Goal: Information Seeking & Learning: Learn about a topic

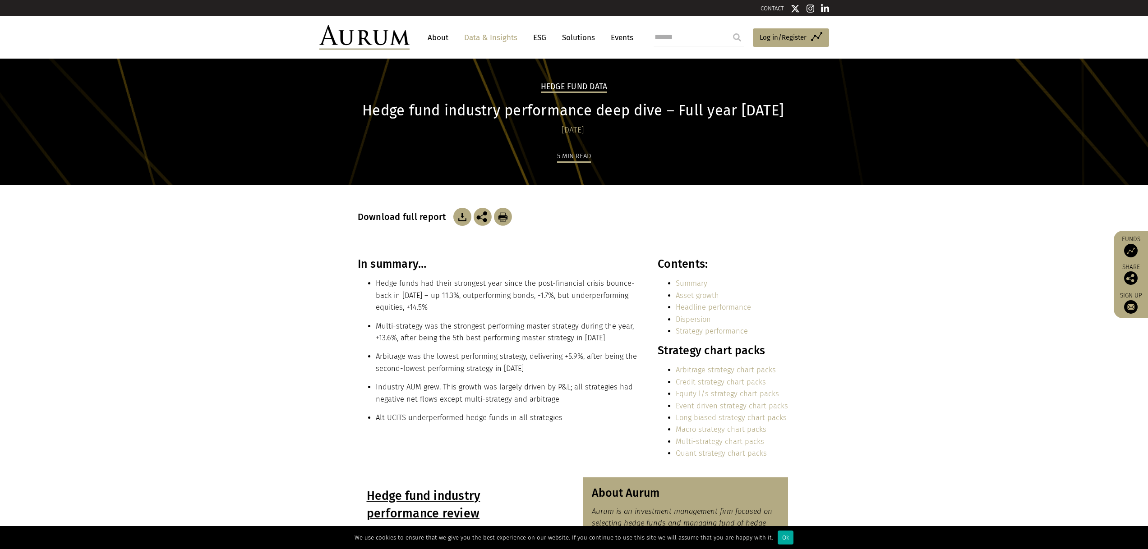
click at [229, 337] on section "In summary… Hedge funds had their strongest year since the post-financial crisi…" at bounding box center [574, 368] width 1148 height 220
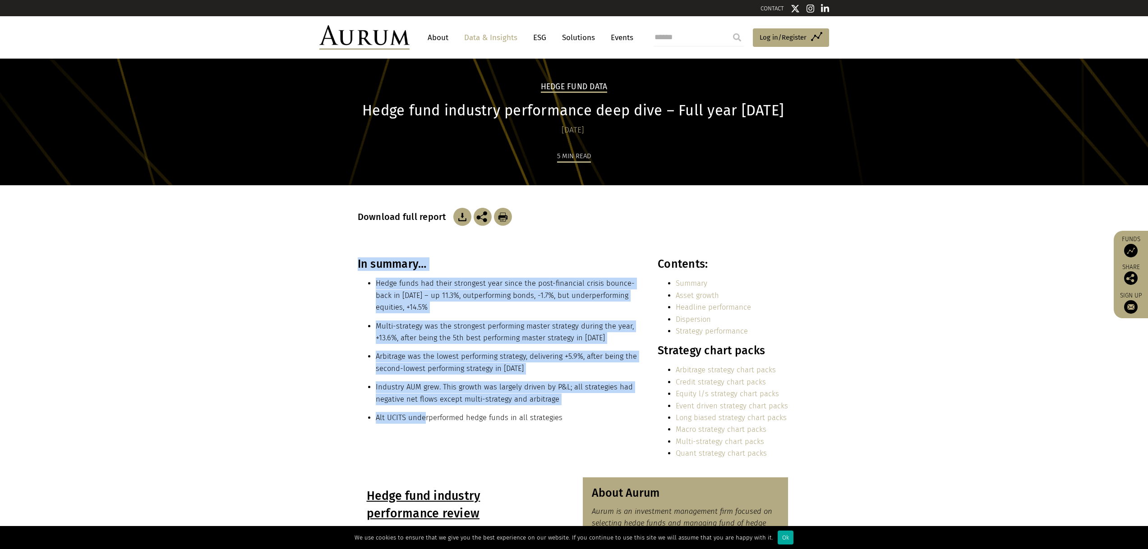
drag, startPoint x: 261, startPoint y: 277, endPoint x: 425, endPoint y: 423, distance: 219.5
click at [425, 422] on section "In summary… Hedge funds had their strongest year since the post-financial crisi…" at bounding box center [574, 368] width 1148 height 220
click at [425, 423] on li "Alt UCITS underperformed hedge funds in all strategies" at bounding box center [507, 418] width 263 height 12
drag, startPoint x: 614, startPoint y: 420, endPoint x: 240, endPoint y: 293, distance: 394.0
click at [240, 293] on section "In summary… Hedge funds had their strongest year since the post-financial crisi…" at bounding box center [574, 368] width 1148 height 220
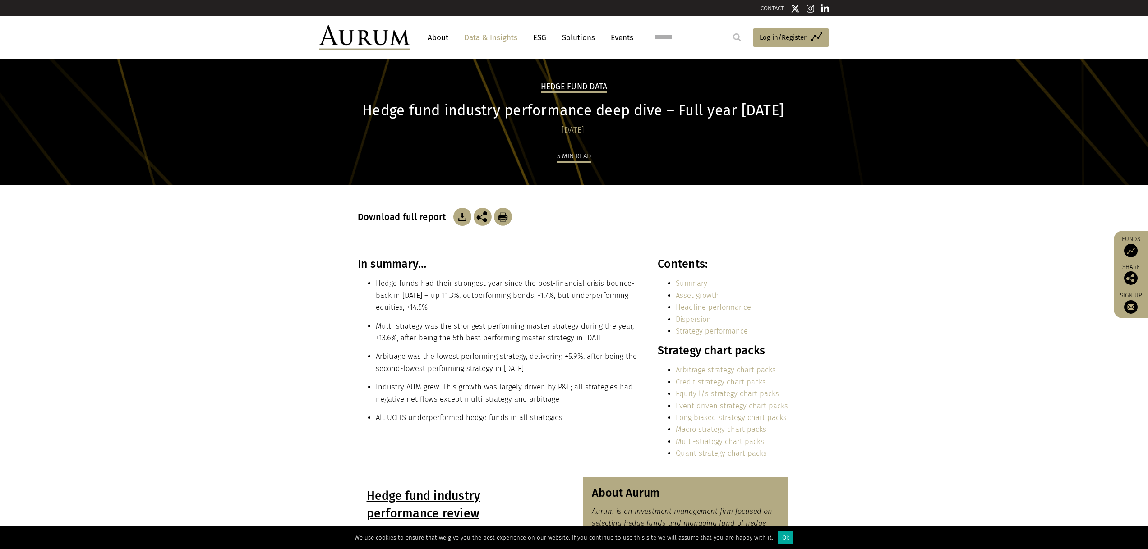
click at [240, 293] on section "In summary… Hedge funds had their strongest year since the post-financial crisi…" at bounding box center [574, 368] width 1148 height 220
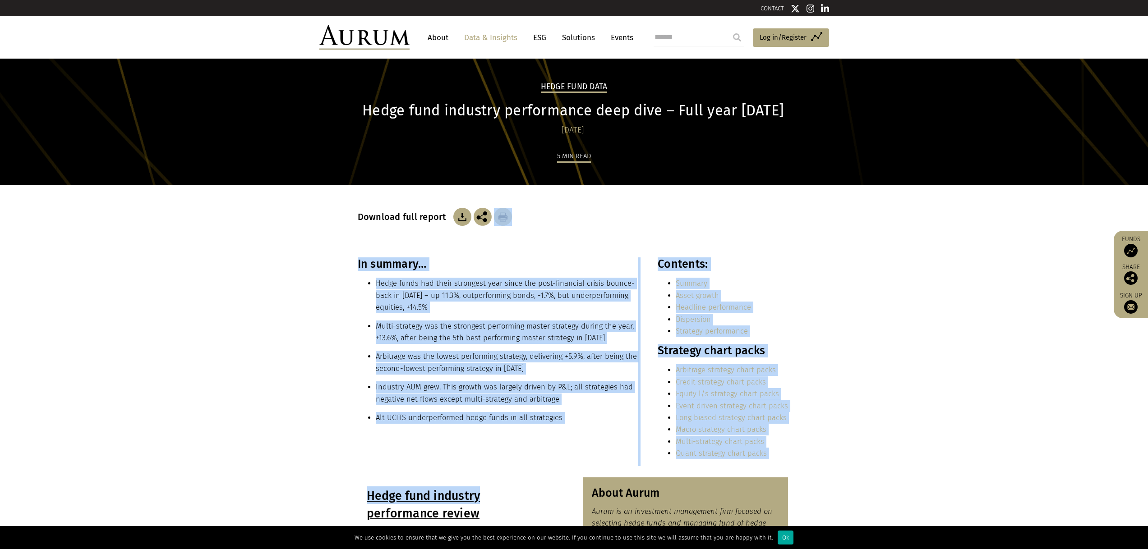
drag, startPoint x: 277, startPoint y: 253, endPoint x: 525, endPoint y: 502, distance: 351.5
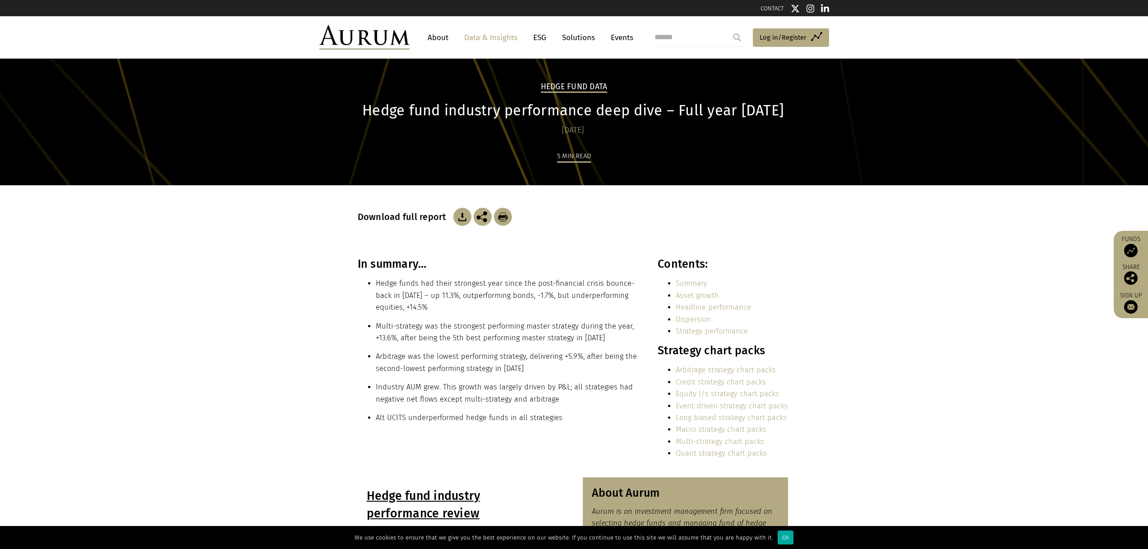
click at [525, 440] on div "In summary… Hedge funds had their strongest year since the post-financial crisi…" at bounding box center [574, 362] width 451 height 209
drag, startPoint x: 261, startPoint y: 242, endPoint x: 349, endPoint y: 393, distance: 175.3
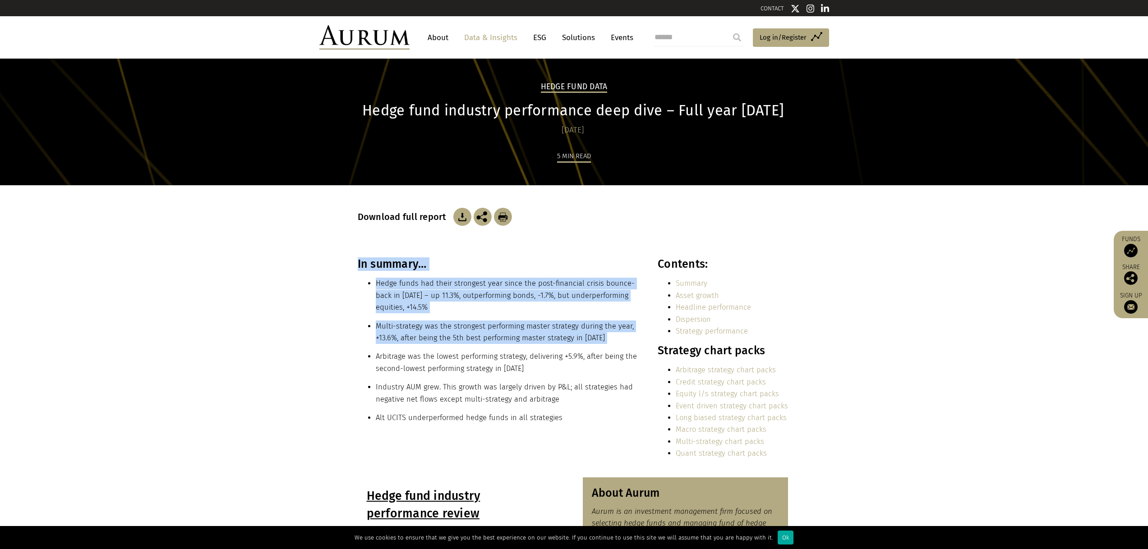
drag, startPoint x: 300, startPoint y: 299, endPoint x: 478, endPoint y: 351, distance: 184.6
click at [478, 351] on section "In summary… Hedge funds had their strongest year since the post-financial crisi…" at bounding box center [574, 368] width 1148 height 220
click at [478, 351] on li "Arbitrage was the lowest performing strategy, delivering +5.9%, after being the…" at bounding box center [507, 363] width 263 height 24
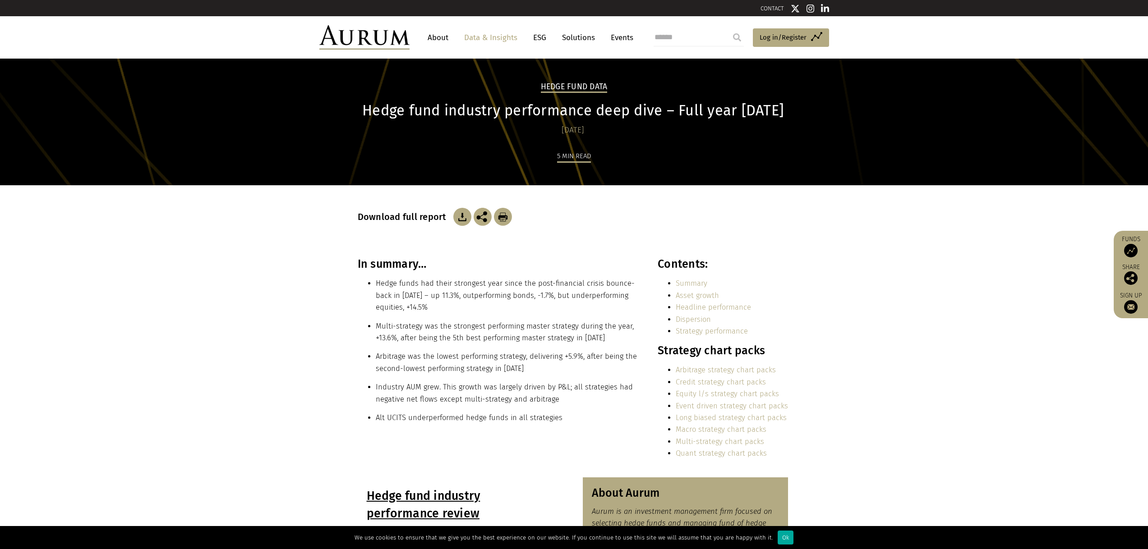
click at [301, 362] on section "In summary… Hedge funds had their strongest year since the post-financial crisi…" at bounding box center [574, 368] width 1148 height 220
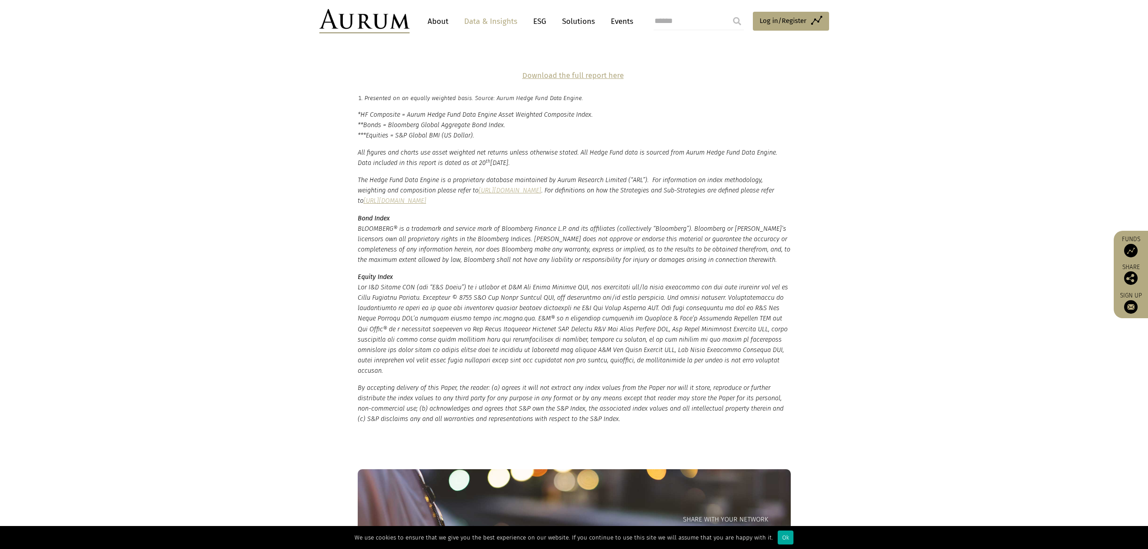
scroll to position [2162, 0]
